Goal: Transaction & Acquisition: Purchase product/service

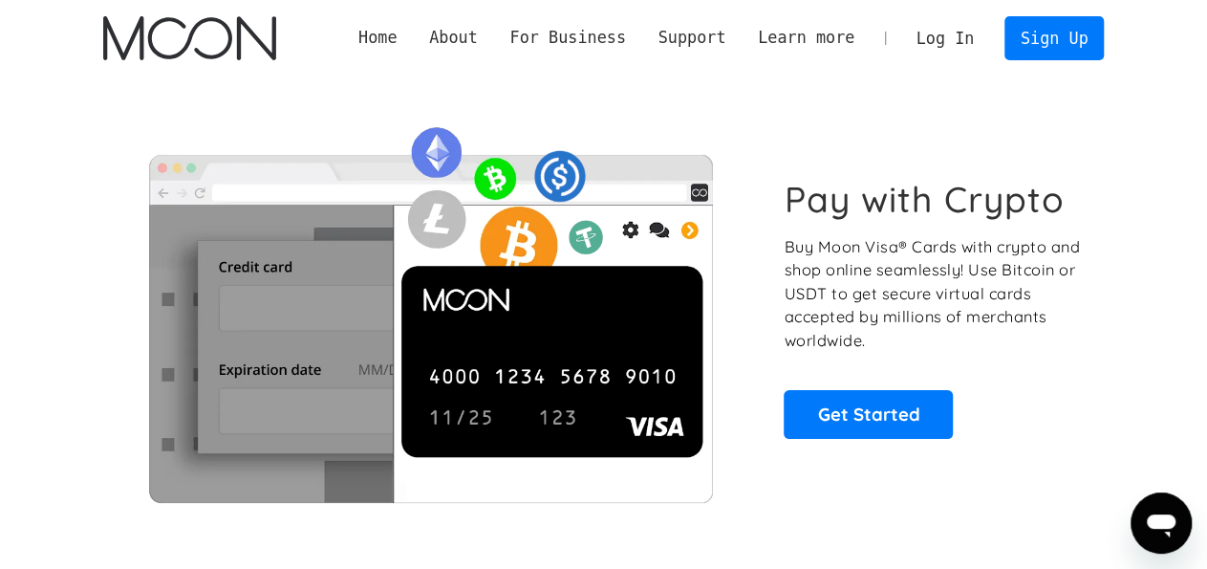
click at [957, 34] on link "Log In" at bounding box center [945, 38] width 90 height 42
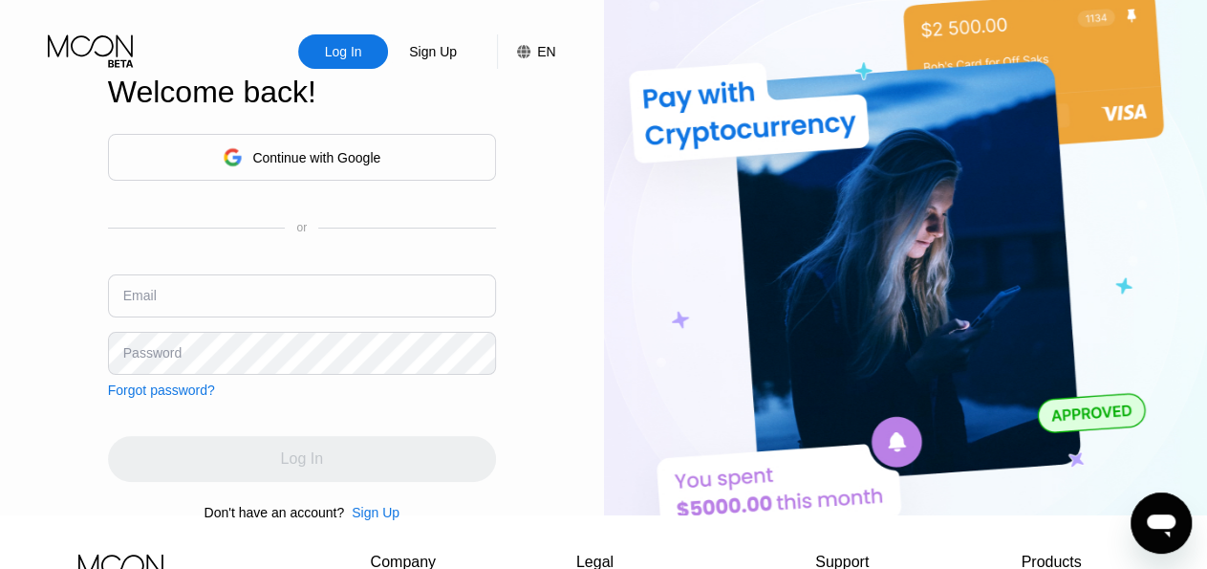
click at [322, 298] on input "text" at bounding box center [302, 295] width 388 height 43
paste input "paxtoncasey@proton.me"
type input "paxtoncasey@proton.me"
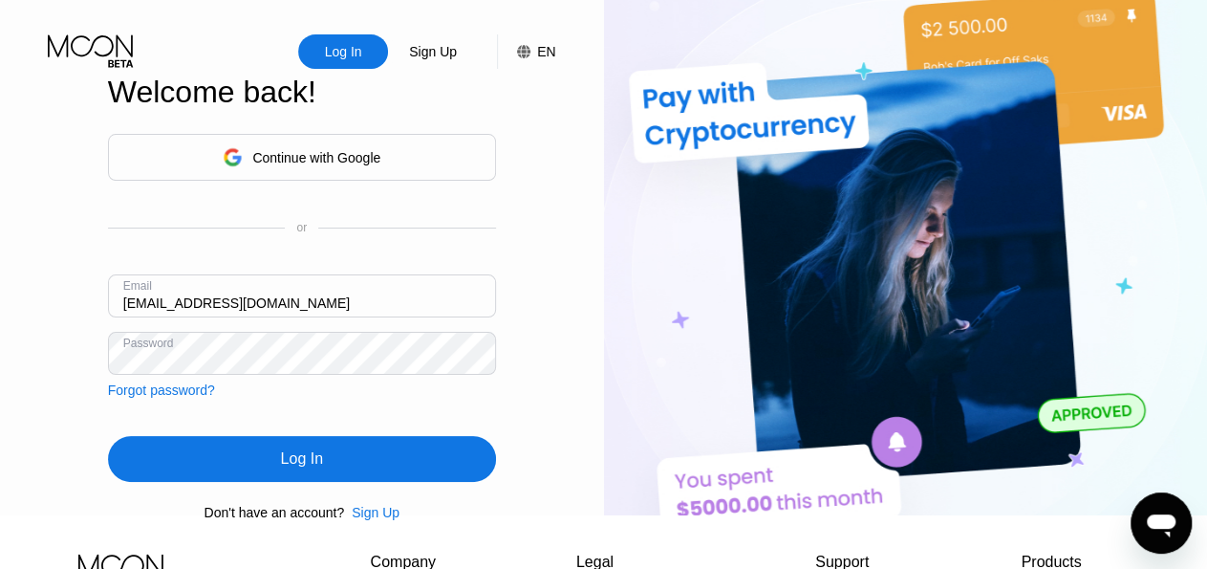
click at [267, 482] on div "Log In" at bounding box center [302, 459] width 388 height 46
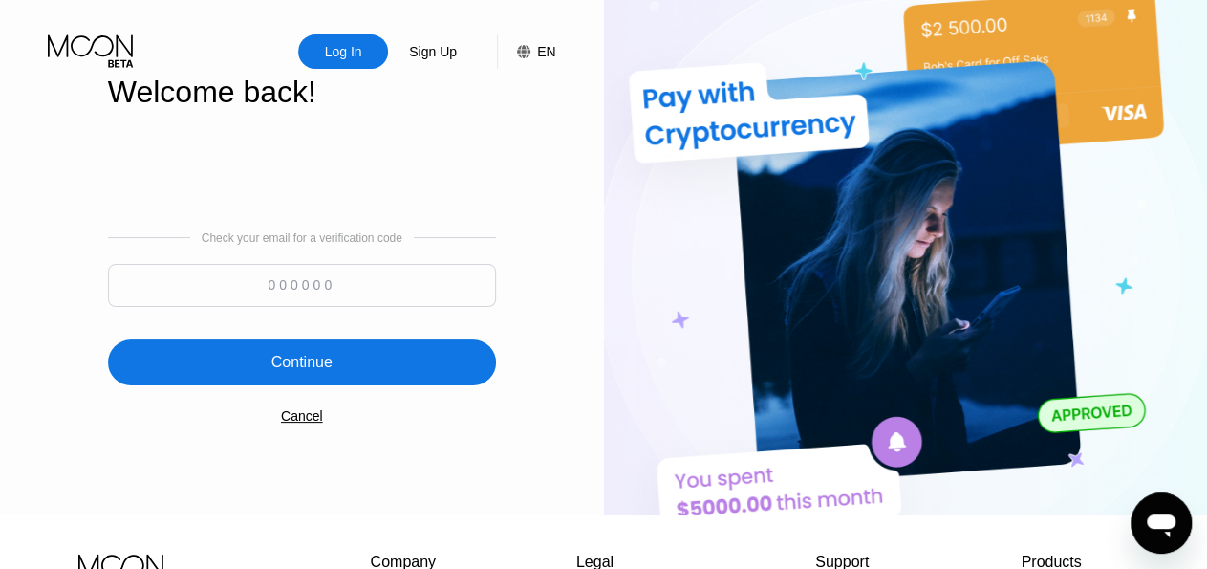
click at [405, 276] on input at bounding box center [302, 285] width 388 height 43
paste input "604371"
type input "604371"
click at [347, 380] on div "Continue" at bounding box center [302, 362] width 388 height 46
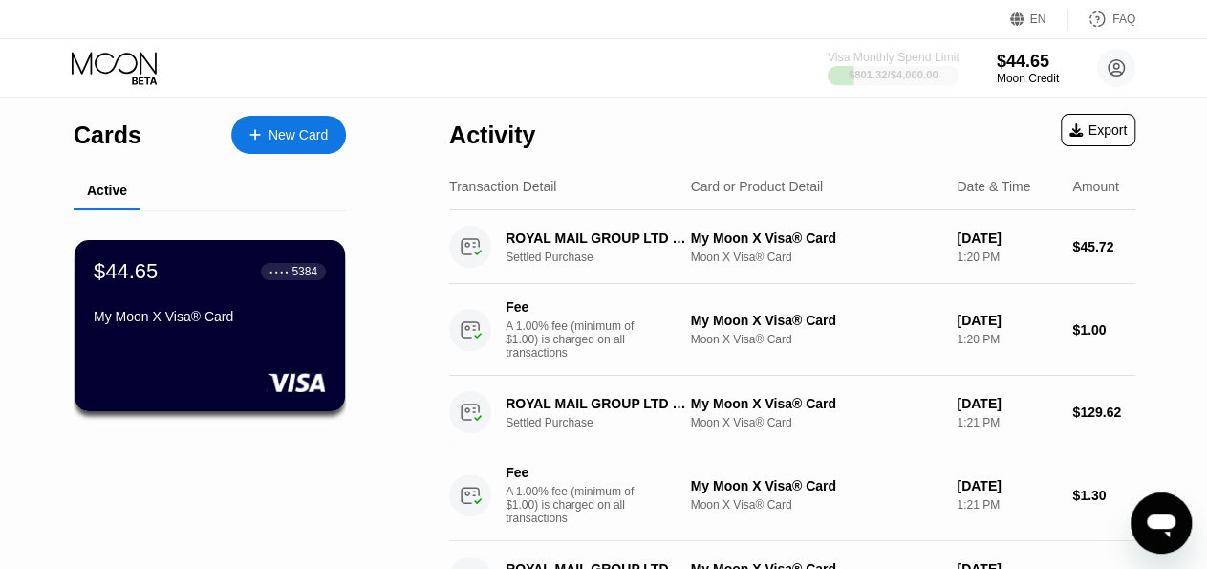
click at [913, 74] on div "$801.32 / $4,000.00" at bounding box center [894, 74] width 90 height 11
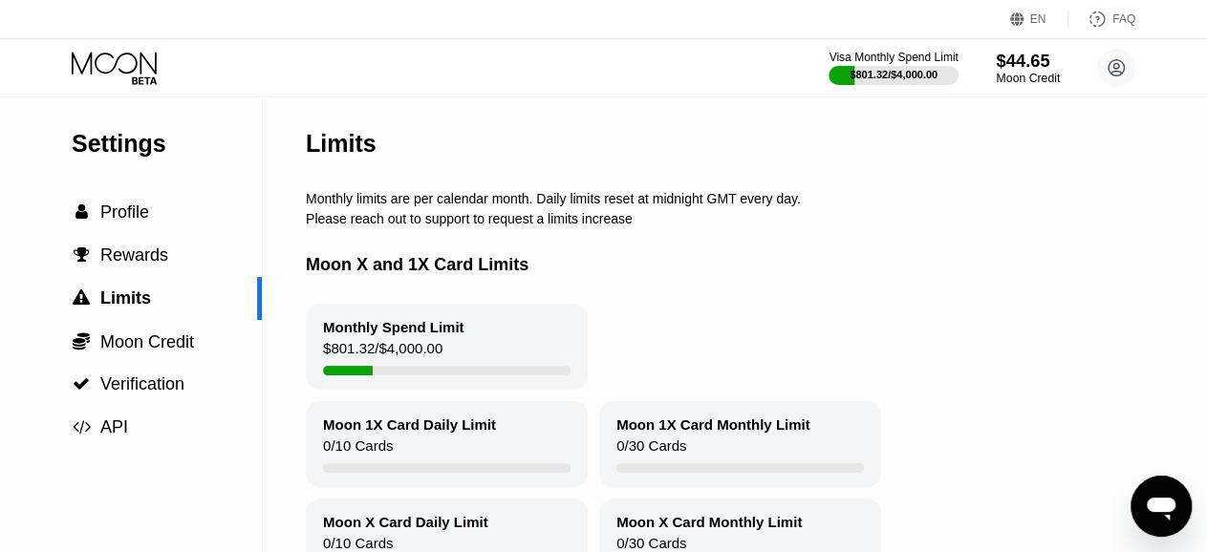
click at [1022, 64] on div "$44.65" at bounding box center [1028, 61] width 64 height 20
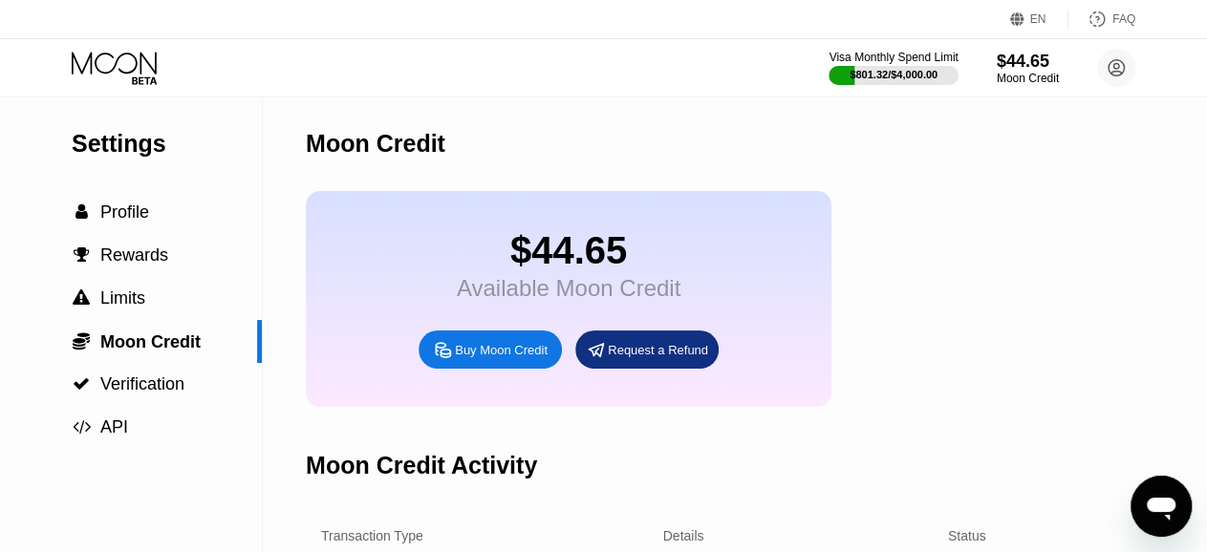
click at [693, 85] on div "Visa Monthly Spend Limit $801.32 / $4,000.00 $44.65 Moon Credit paxtoncasey@pro…" at bounding box center [603, 67] width 1207 height 57
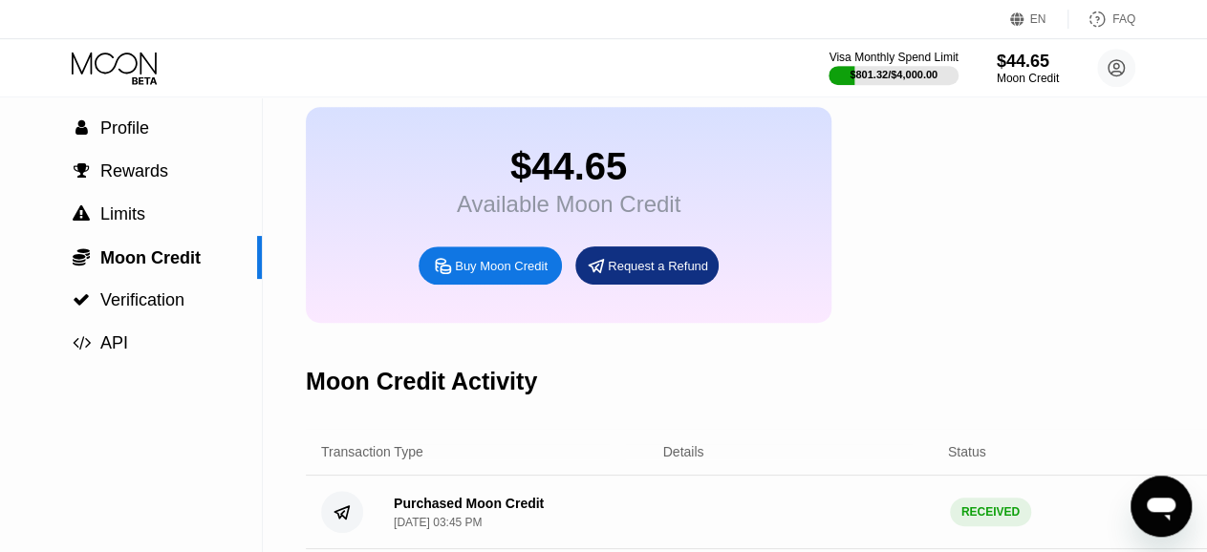
scroll to position [81, 0]
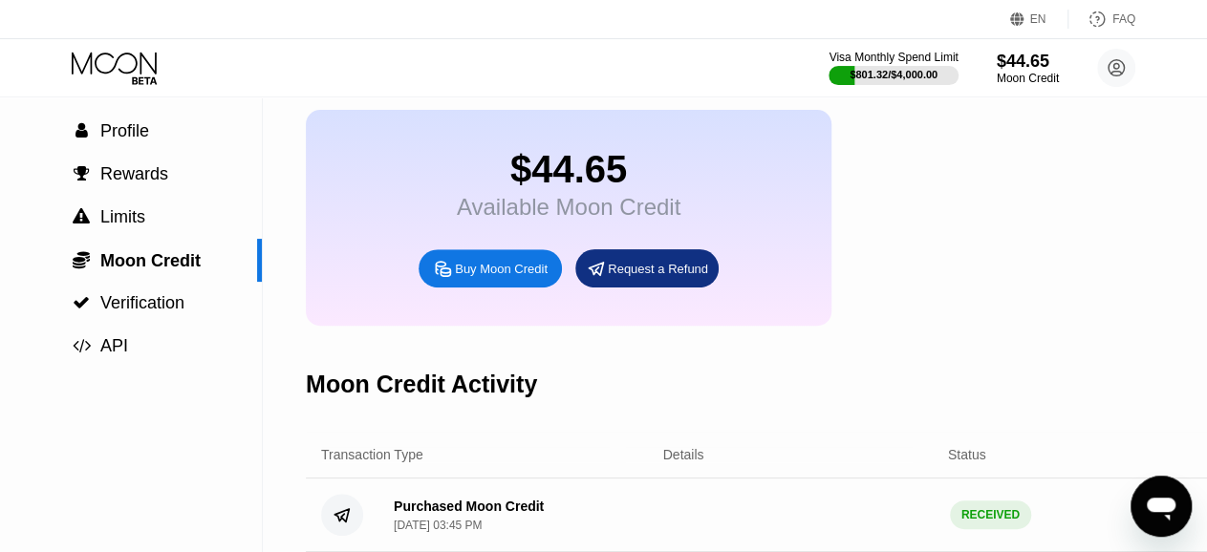
click at [502, 277] on div "Buy Moon Credit" at bounding box center [501, 269] width 93 height 16
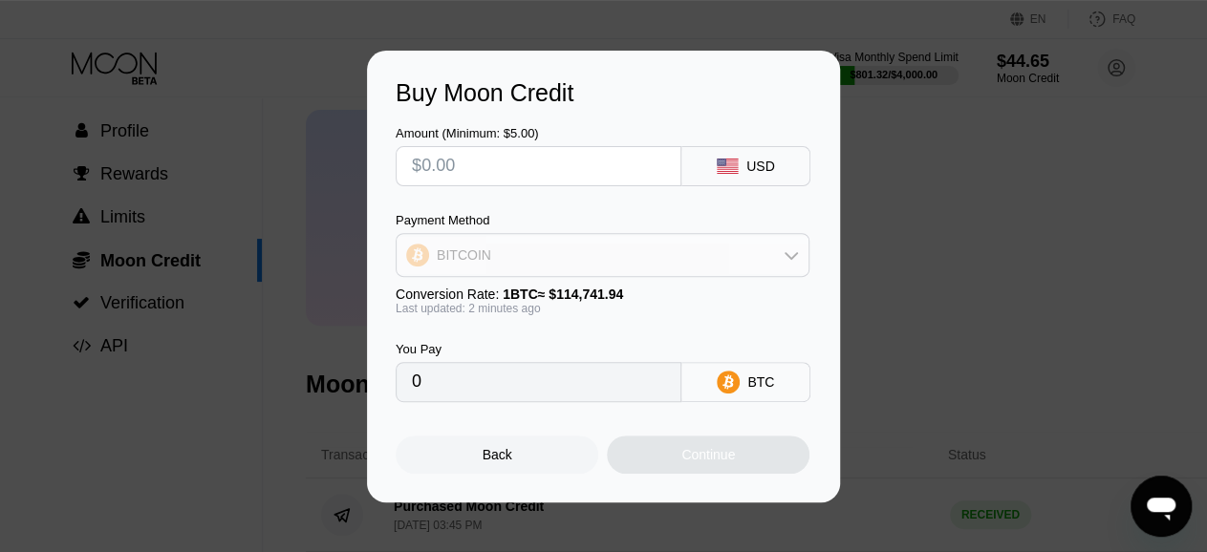
click at [727, 255] on div "BITCOIN" at bounding box center [603, 255] width 412 height 38
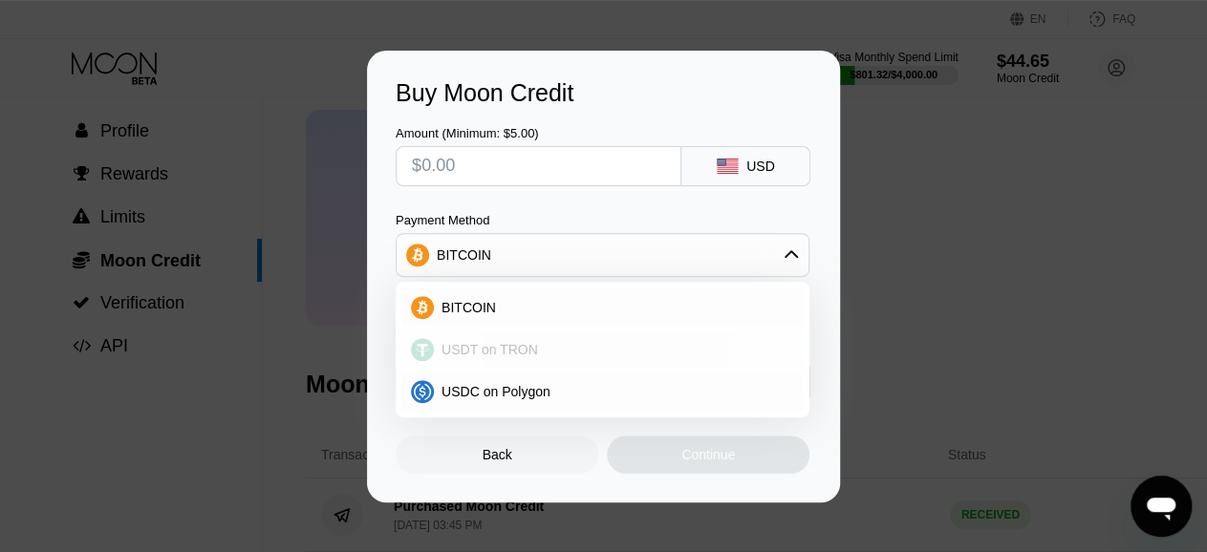
click at [558, 360] on div "USDT on TRON" at bounding box center [602, 350] width 402 height 38
type input "0.00"
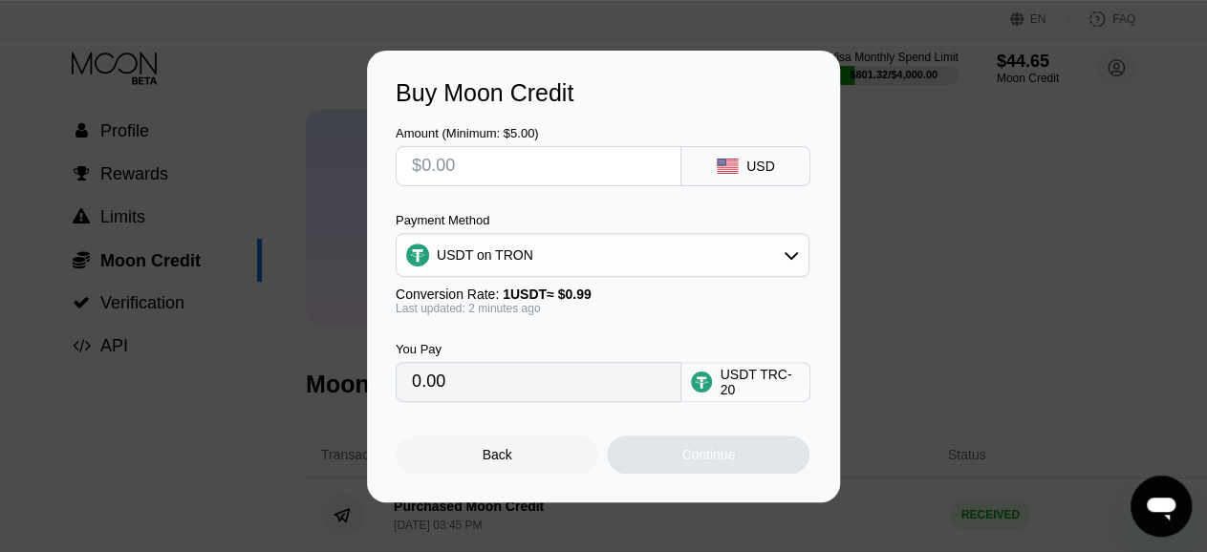
click at [530, 193] on div "Amount (Minimum: $5.00) USD Payment Method USDT on TRON Conversion Rate: 1 USDT…" at bounding box center [604, 254] width 416 height 295
click at [534, 175] on input "text" at bounding box center [538, 166] width 253 height 38
type input "$111"
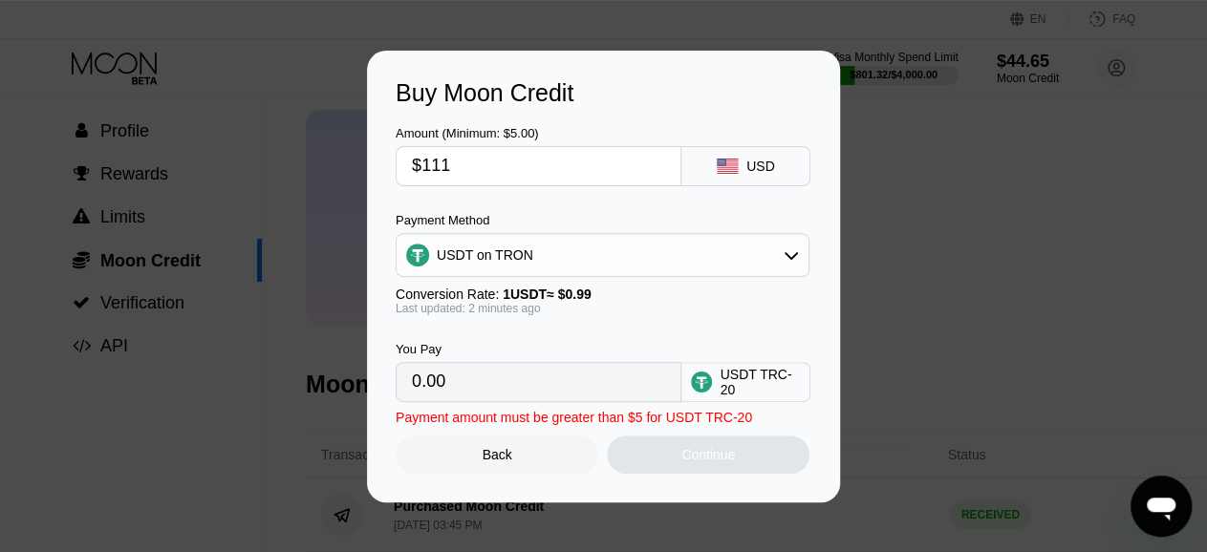
type input "112.12"
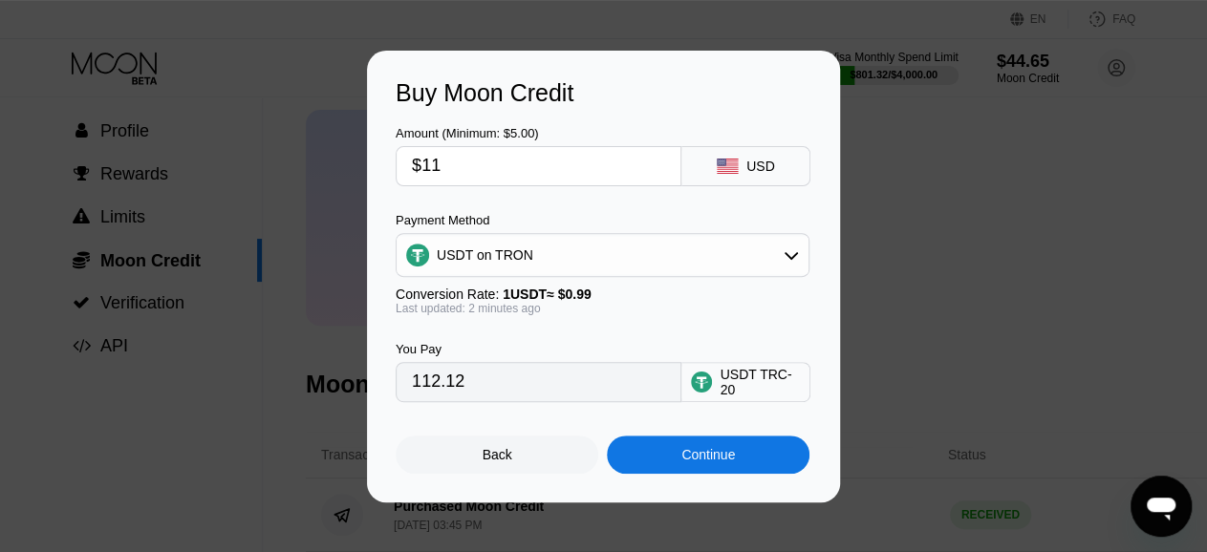
type input "$110"
type input "111.11"
type input "$110.1"
type input "111.21"
type input "$110.2"
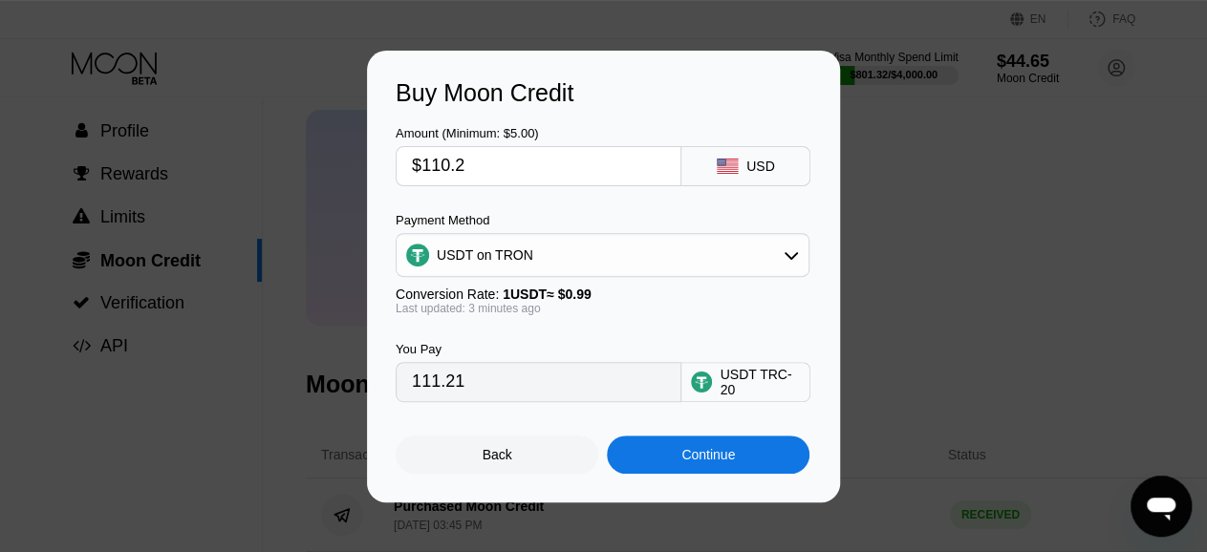
type input "111.31"
type input "$110.3"
type input "111.41"
type input "$110.3"
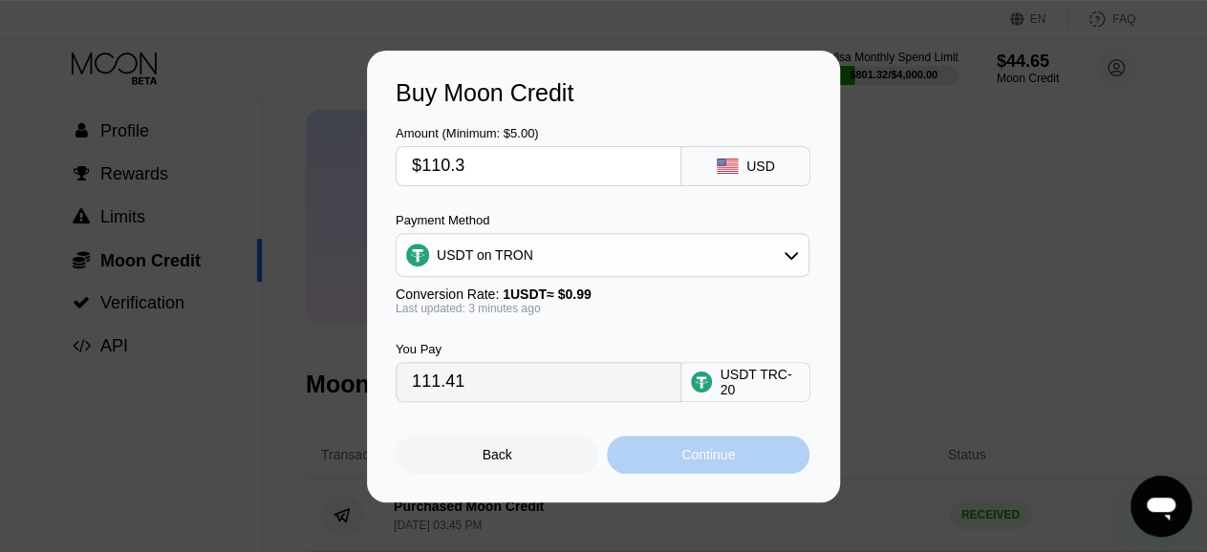
click at [731, 463] on div "Continue" at bounding box center [708, 454] width 54 height 15
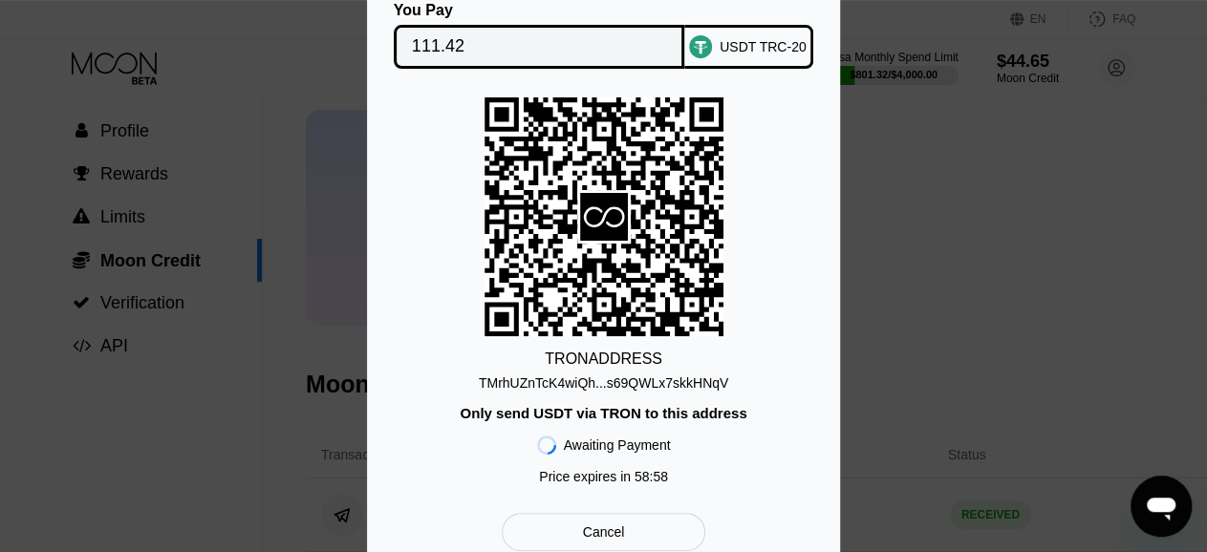
click at [616, 391] on div "TMrhUZnTcK4wiQh...s69QWLx7skkHNqV" at bounding box center [603, 383] width 249 height 15
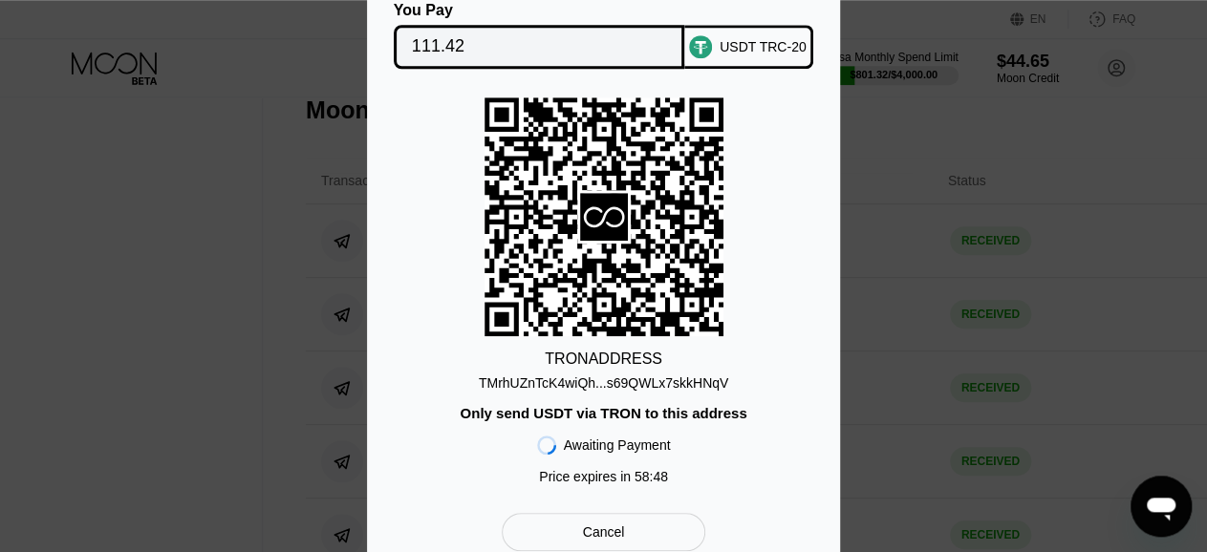
scroll to position [356, 0]
click at [612, 541] on div "Cancel" at bounding box center [604, 532] width 42 height 17
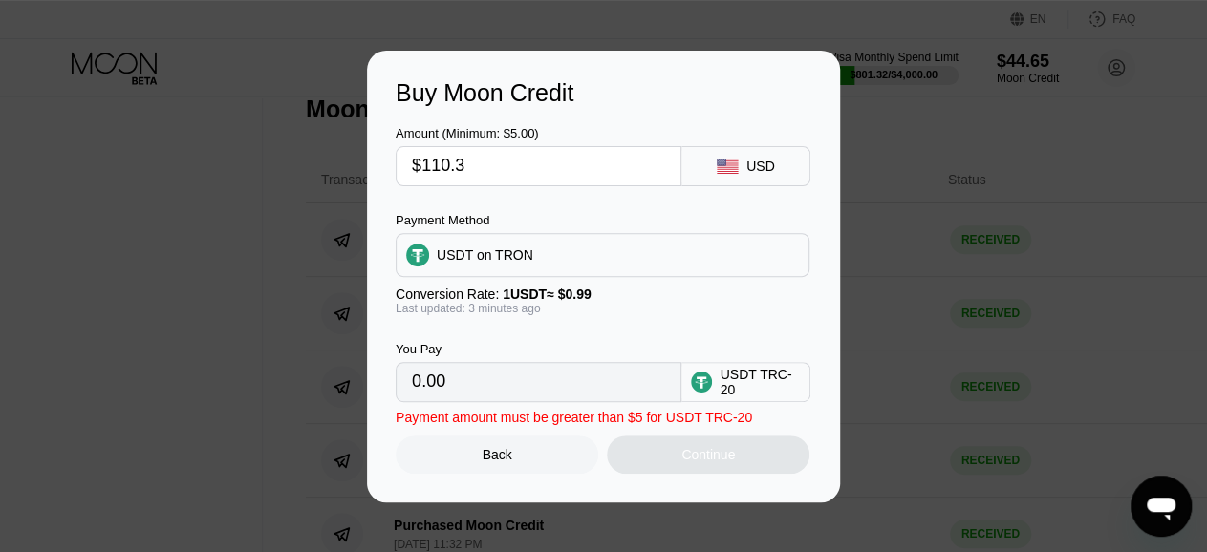
type input "111.41"
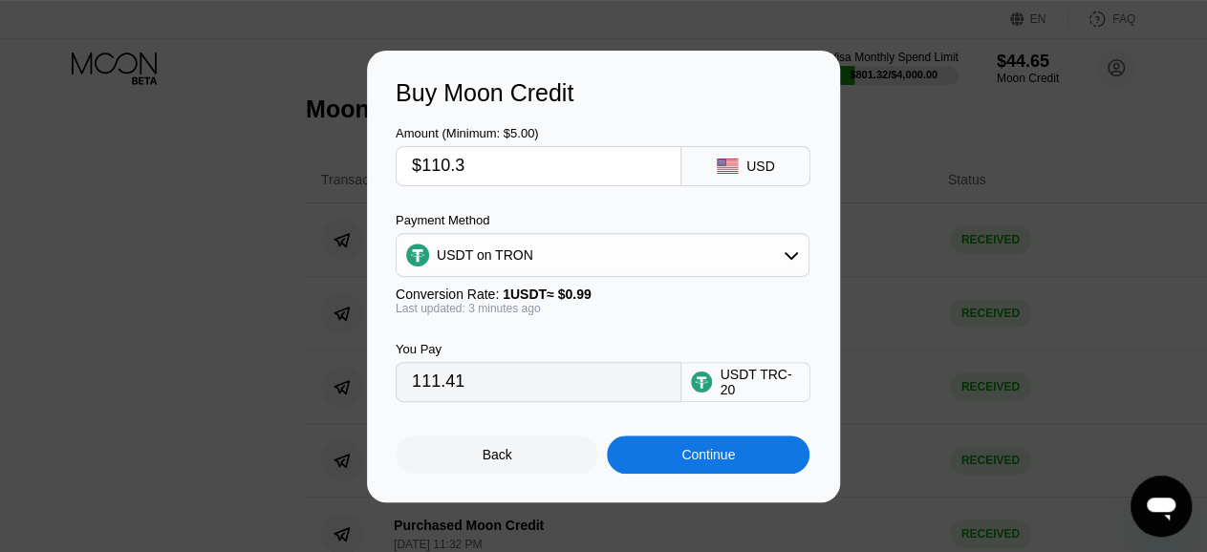
click at [505, 166] on input "$110.3" at bounding box center [538, 166] width 253 height 38
type input "$110"
type input "111.11"
type input "$11"
type input "11.11"
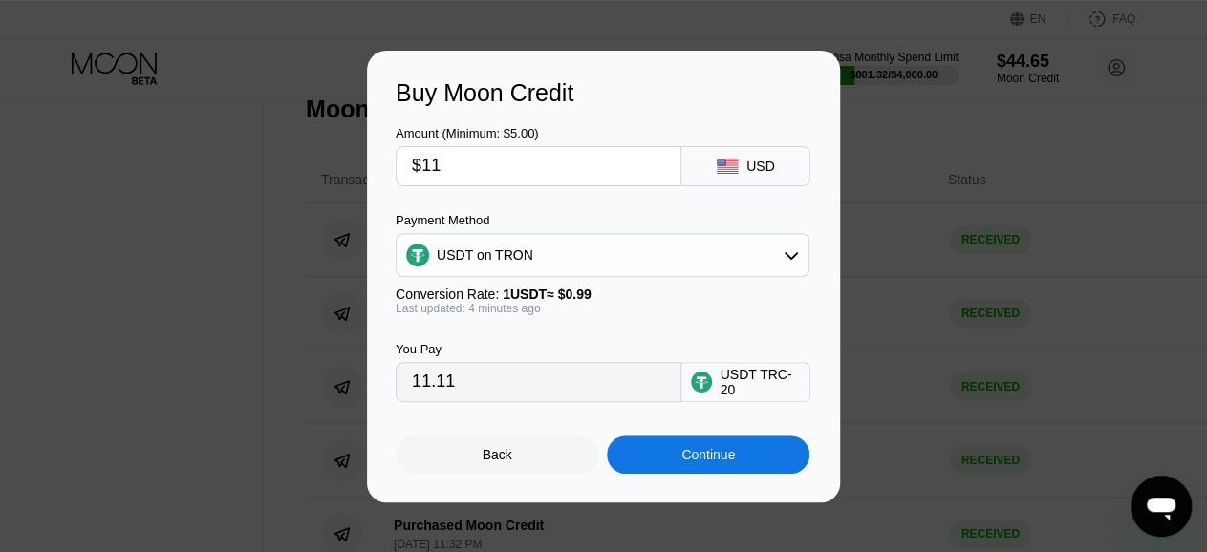
type input "$1"
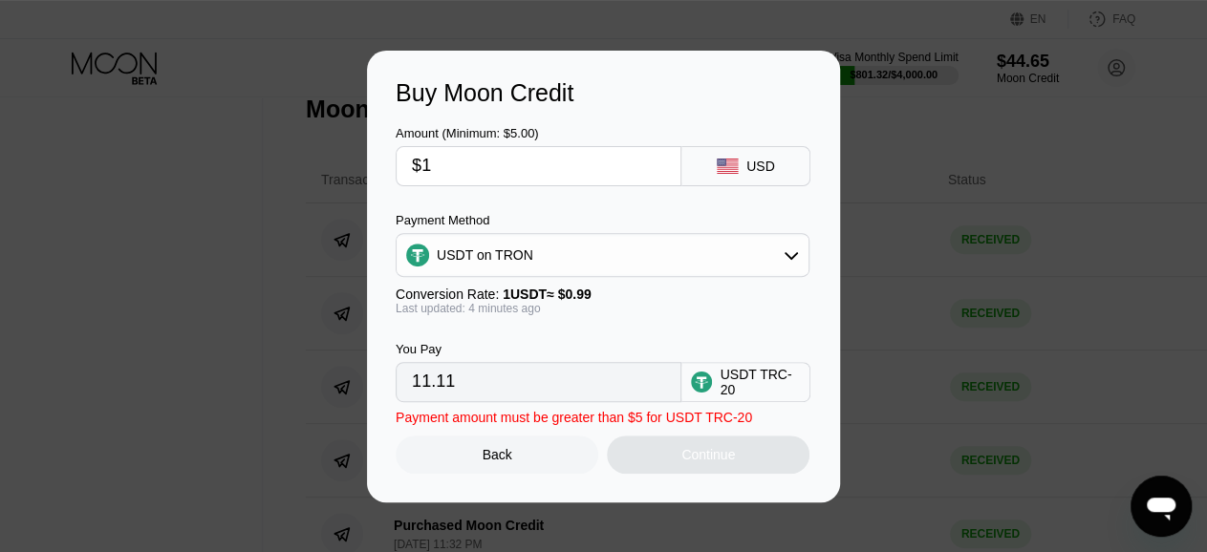
type input "1.01"
type input "$109"
type input "110.10"
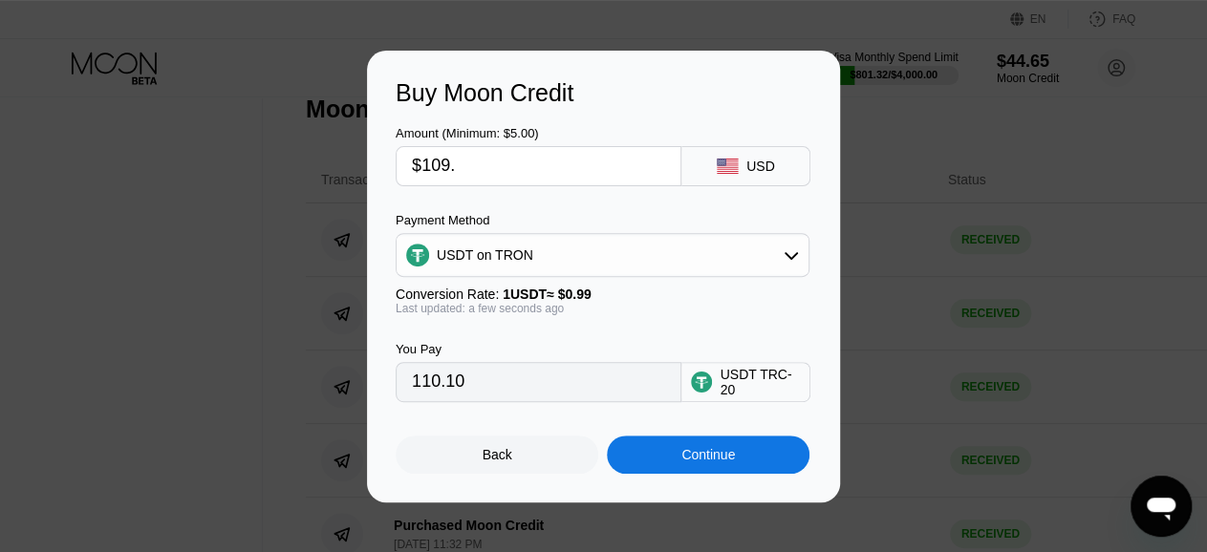
type input "$109.1"
type input "110.20"
type input "$109."
type input "110.10"
type input "$109.9"
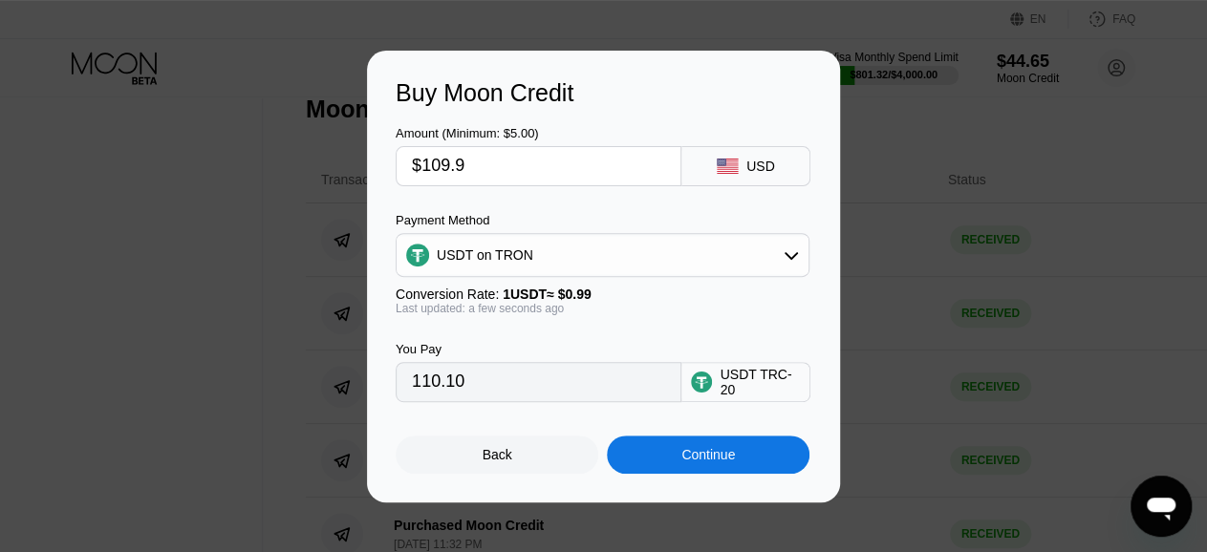
type input "111.01"
type input "$109"
type input "110.10"
type input "$10"
type input "10.10"
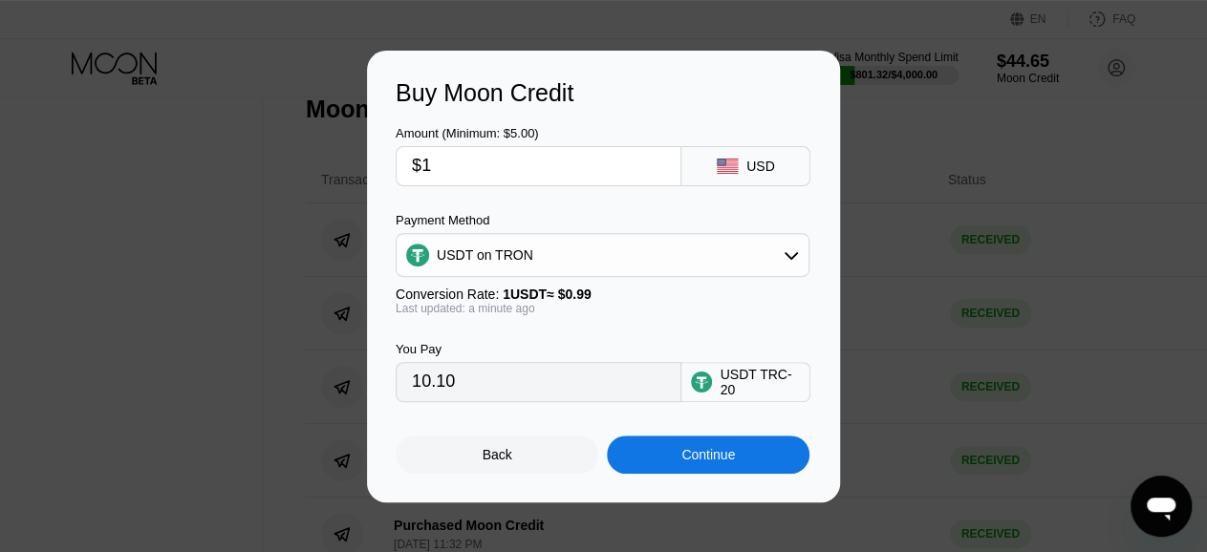
type input "$11"
type input "11.11"
type input "$110"
type input "111.11"
type input "$110"
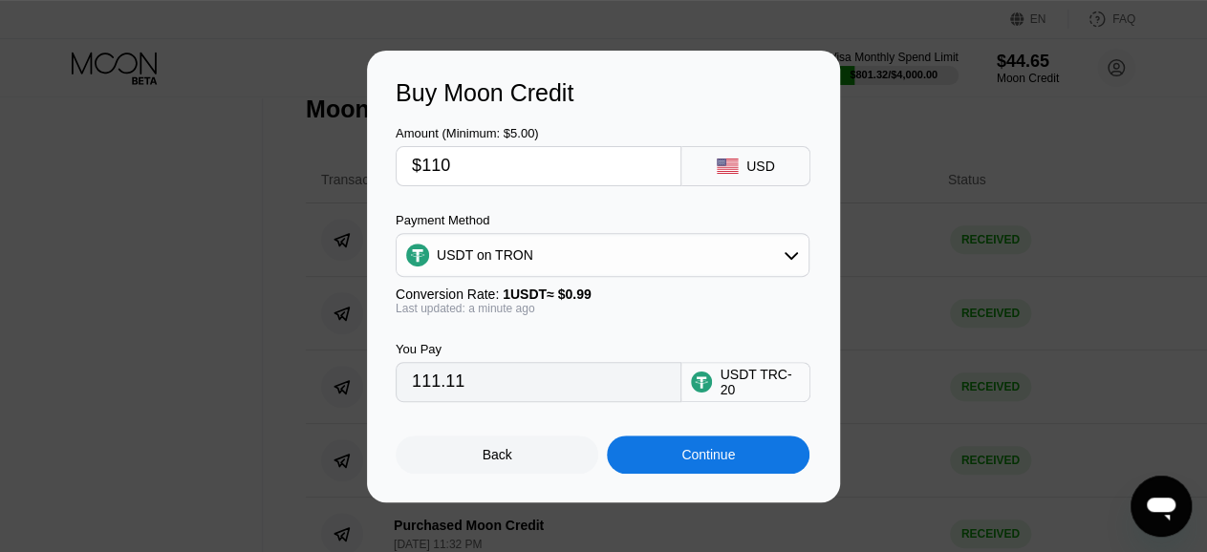
click at [701, 454] on div "Continue" at bounding box center [708, 454] width 54 height 15
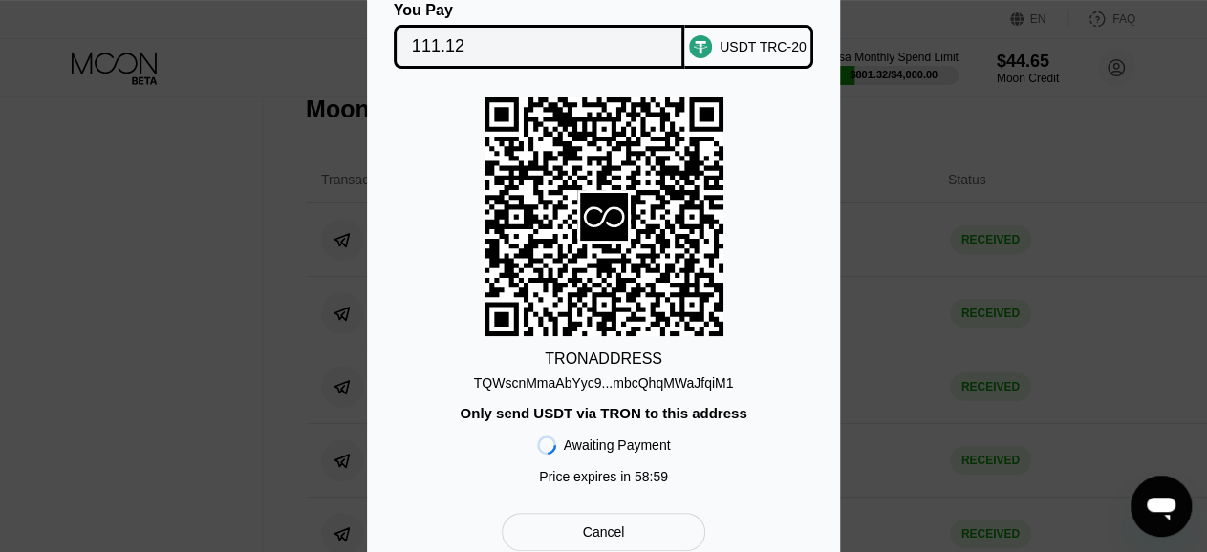
click at [602, 393] on div "TRON ADDRESS TQWscnMmaAbYyc9...mbcQhqMWaJfqiM1 Only send USDT via TRON to this …" at bounding box center [604, 295] width 416 height 397
click at [595, 377] on div "TQWscnMmaAbYyc9...mbcQhqMWaJfqiM1" at bounding box center [604, 383] width 260 height 15
click at [600, 387] on div "TQWscnMmaAbYyc9...mbcQhqMWaJfqiM1" at bounding box center [604, 383] width 260 height 15
